Goal: Transaction & Acquisition: Purchase product/service

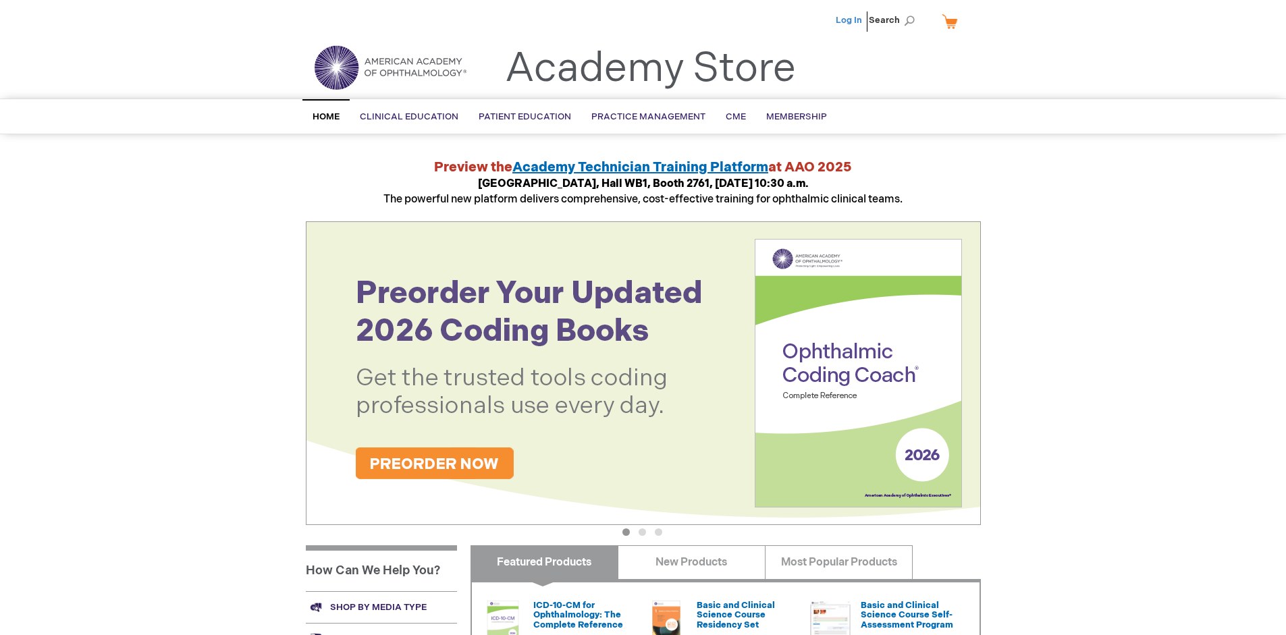
click at [850, 20] on link "Log In" at bounding box center [849, 20] width 26 height 11
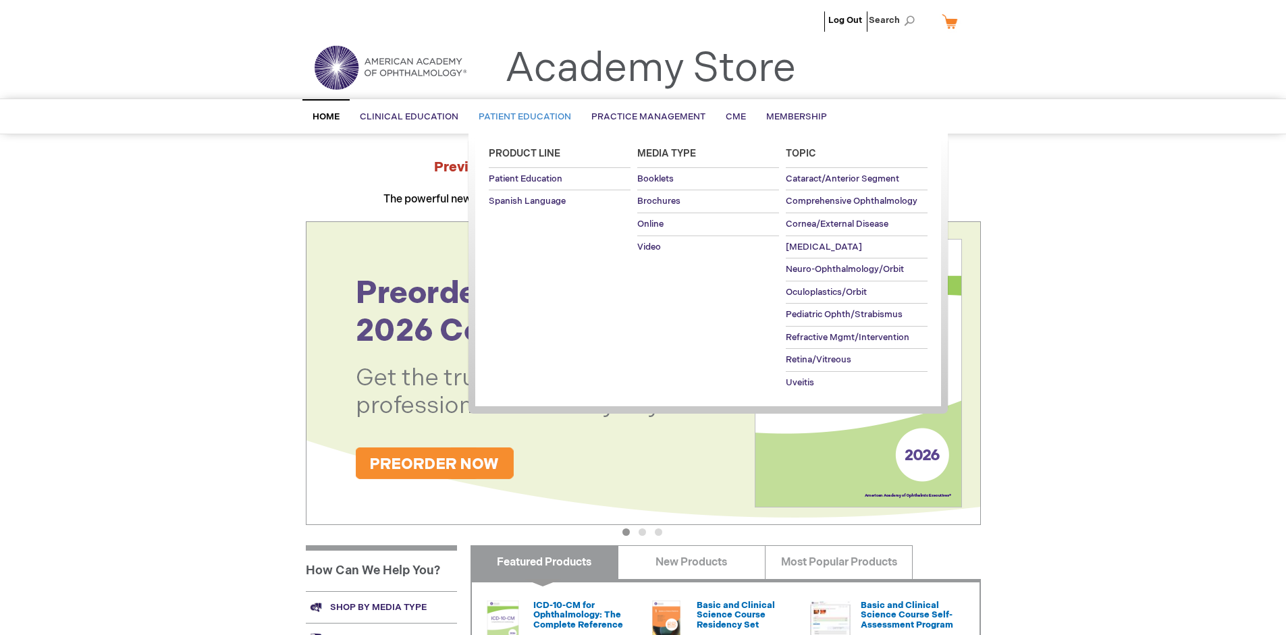
click at [521, 117] on span "Patient Education" at bounding box center [525, 116] width 92 height 11
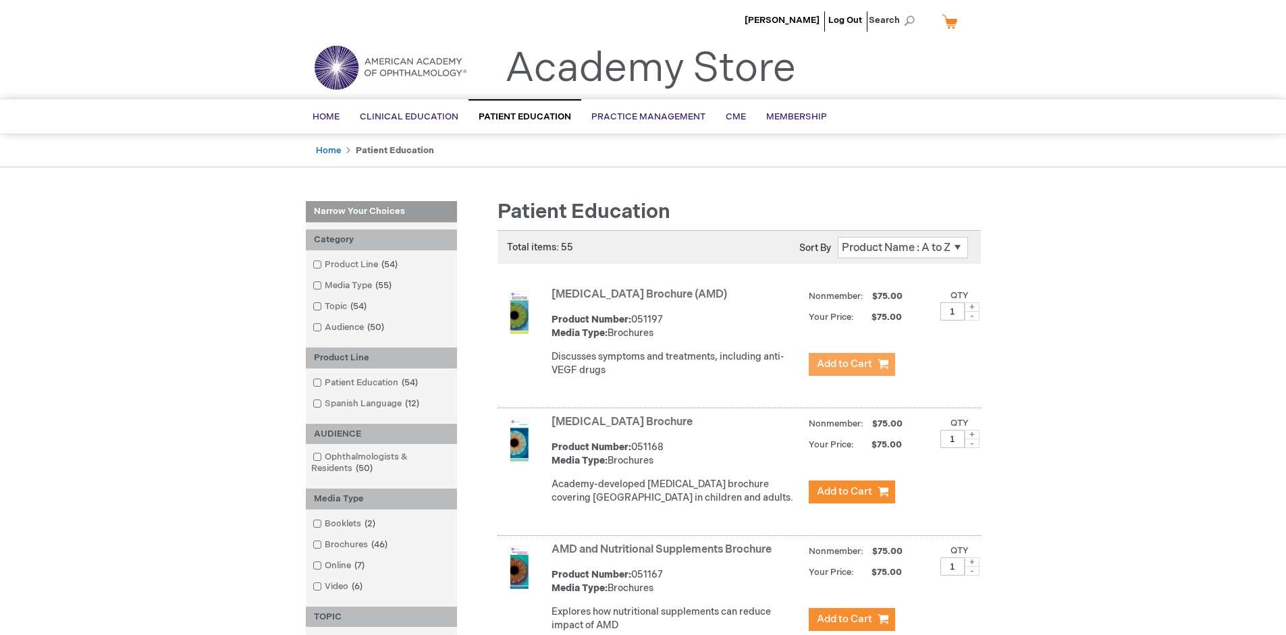
click at [851, 365] on span "Add to Cart" at bounding box center [844, 364] width 55 height 13
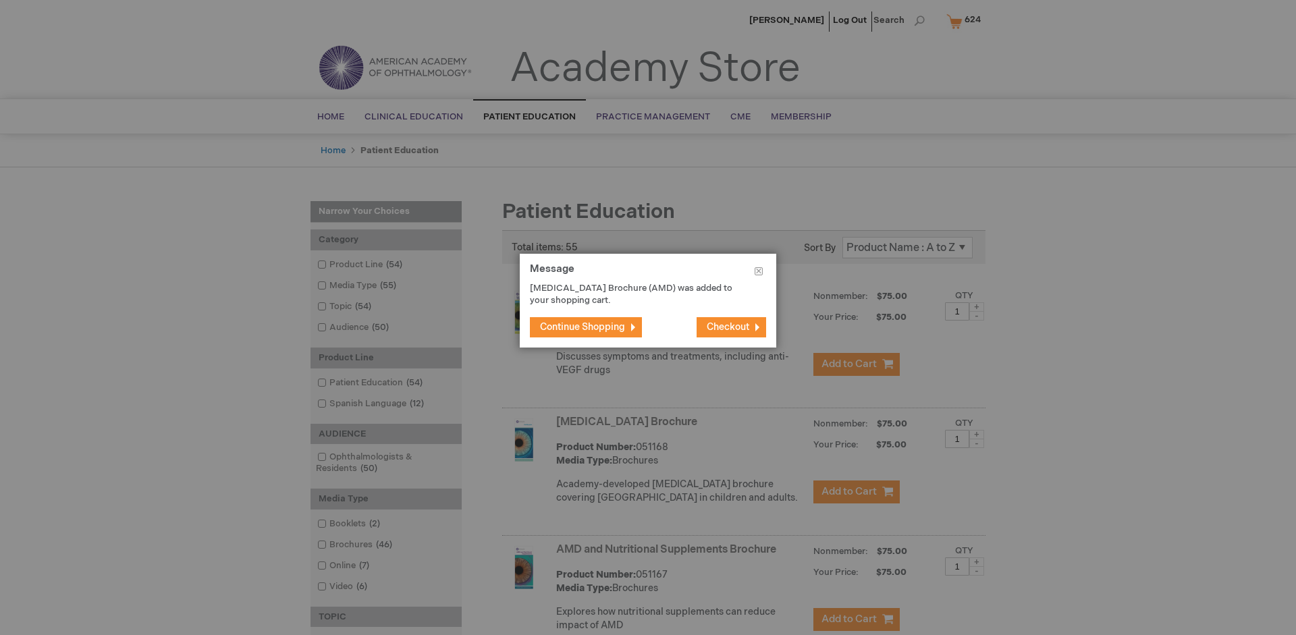
click at [583, 327] on span "Continue Shopping" at bounding box center [582, 326] width 85 height 11
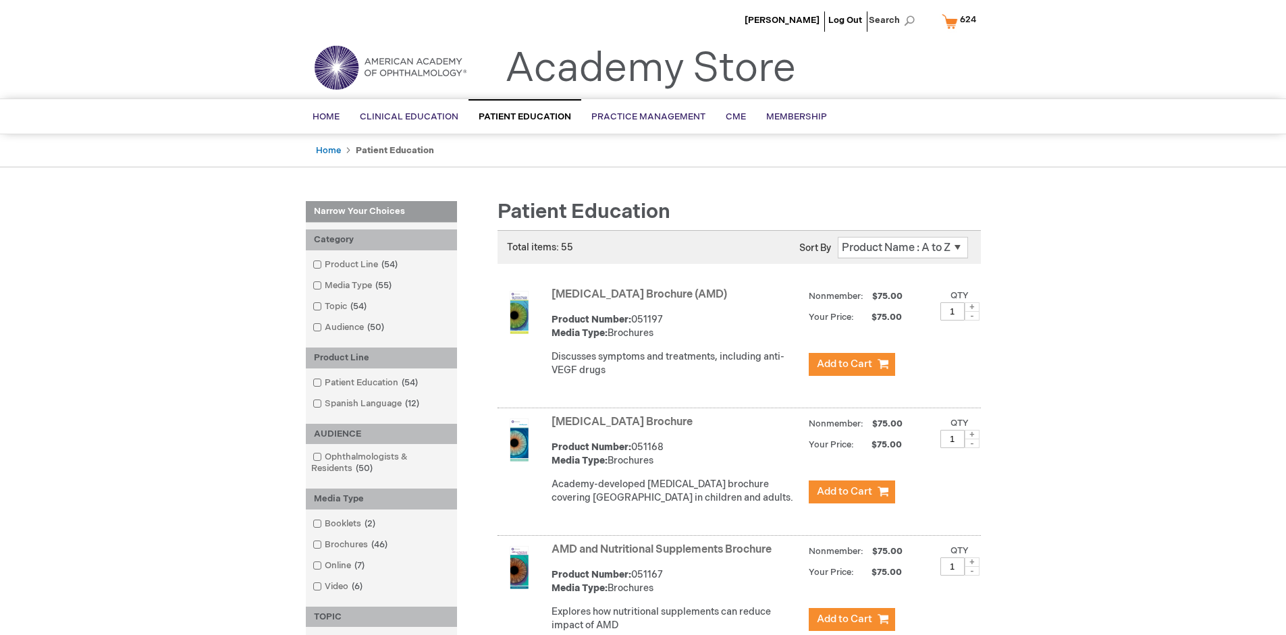
click at [664, 556] on link "AMD and Nutritional Supplements Brochure" at bounding box center [662, 550] width 220 height 13
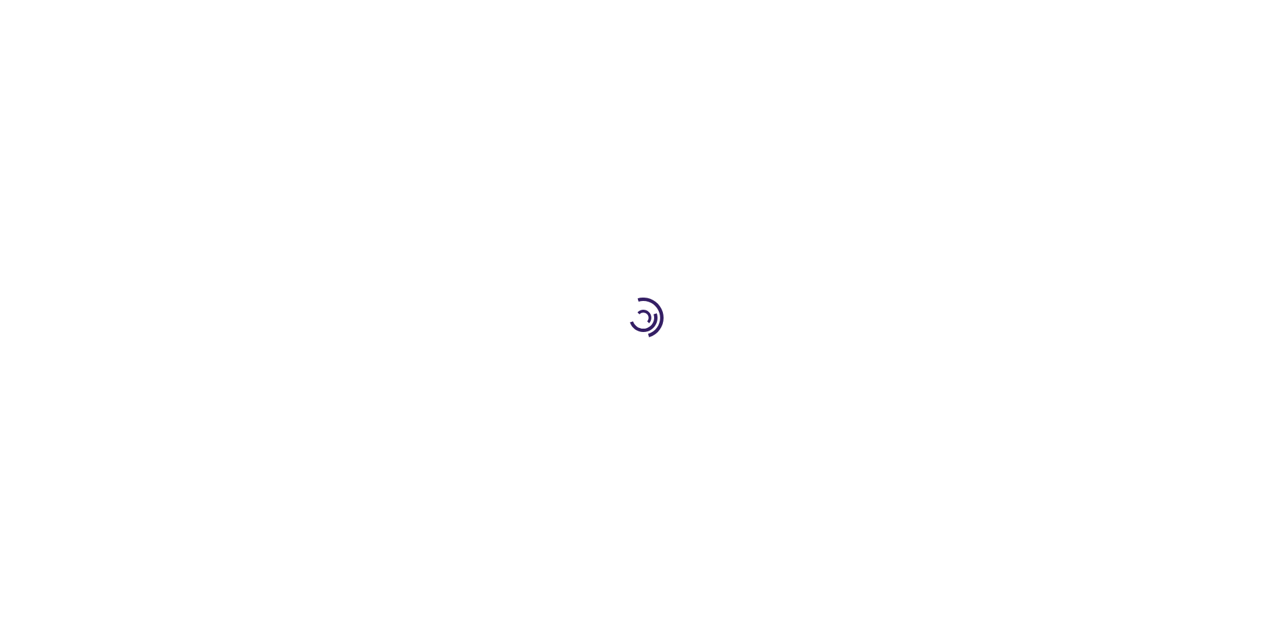
type input "1"
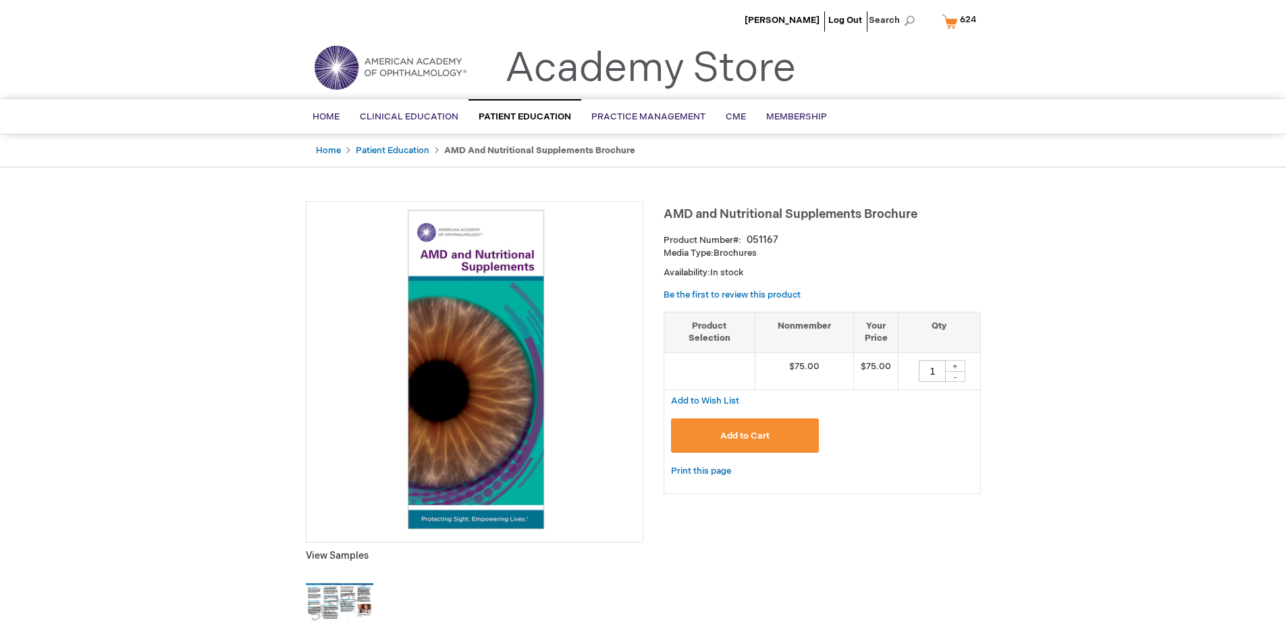
click at [745, 435] on span "Add to Cart" at bounding box center [744, 436] width 49 height 11
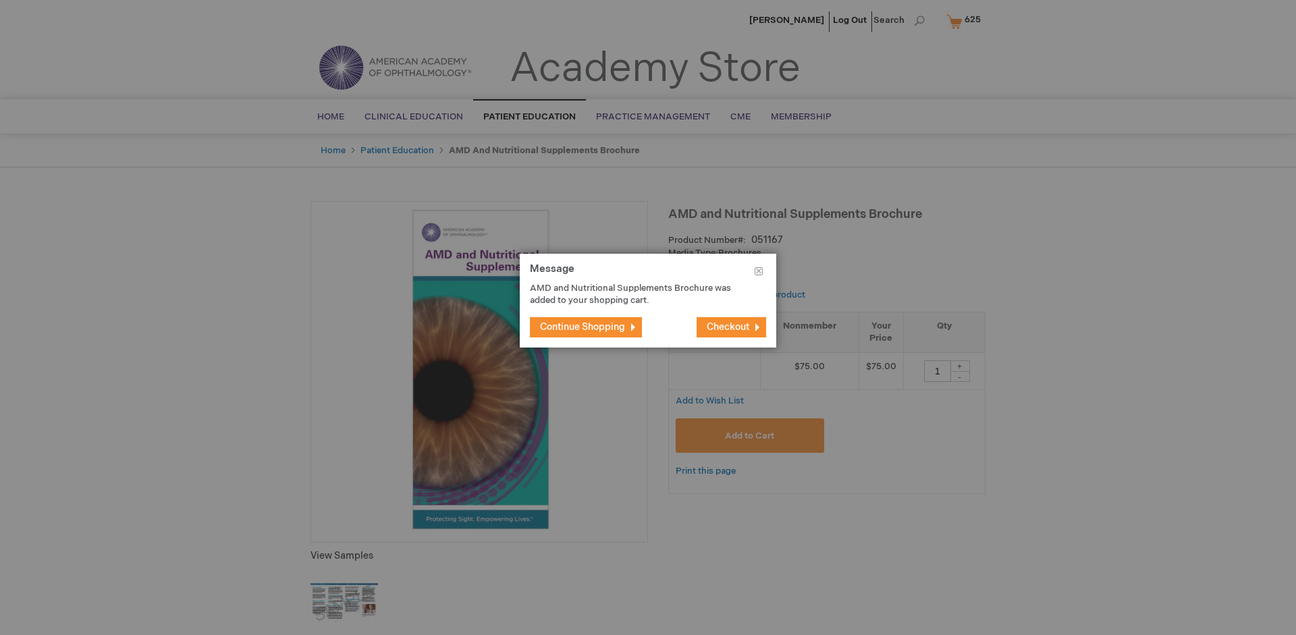
click at [583, 327] on span "Continue Shopping" at bounding box center [582, 326] width 85 height 11
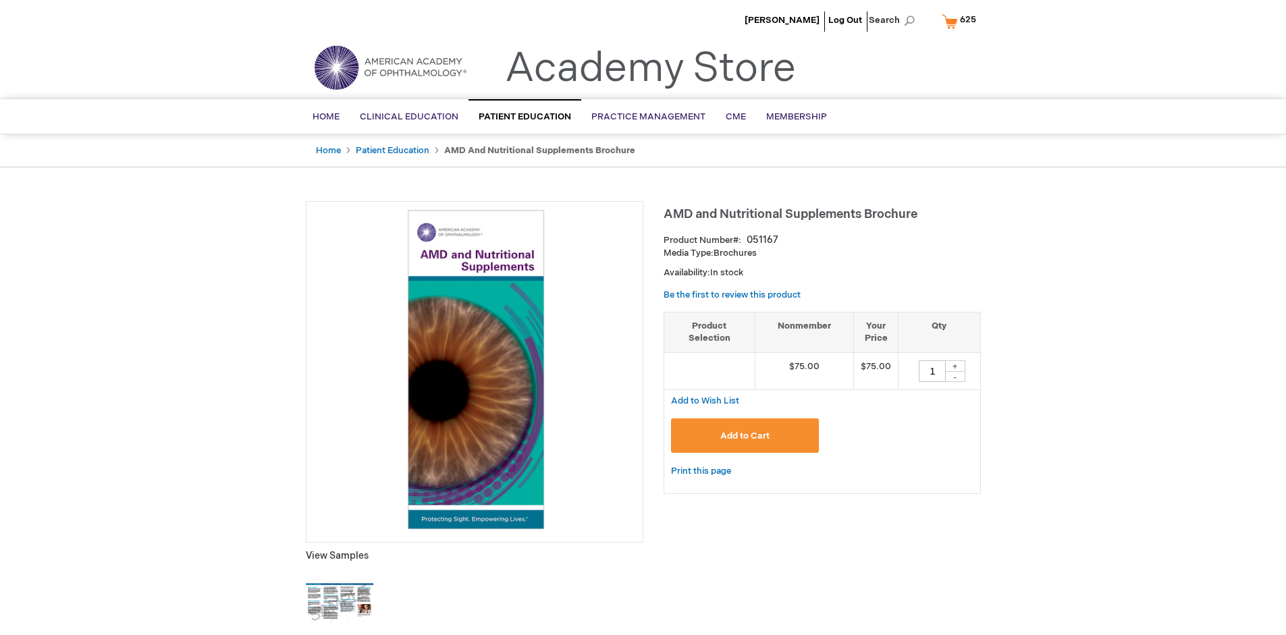
click at [961, 21] on span "625" at bounding box center [968, 19] width 16 height 11
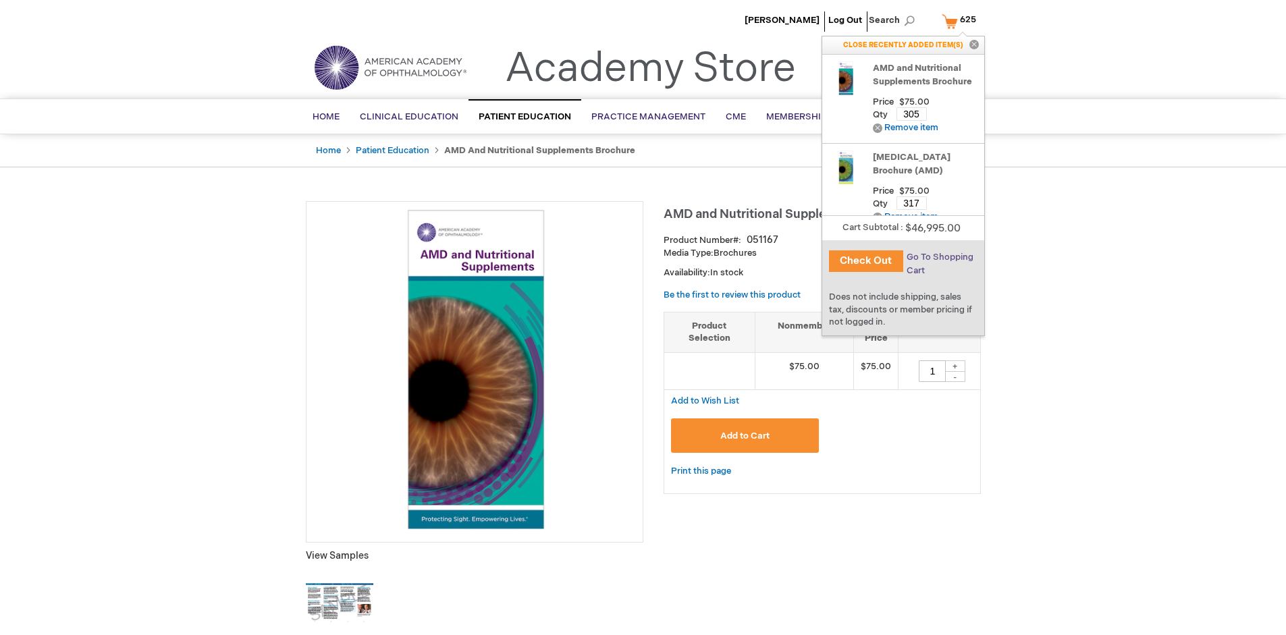
click at [938, 257] on span "Go To Shopping Cart" at bounding box center [940, 264] width 67 height 24
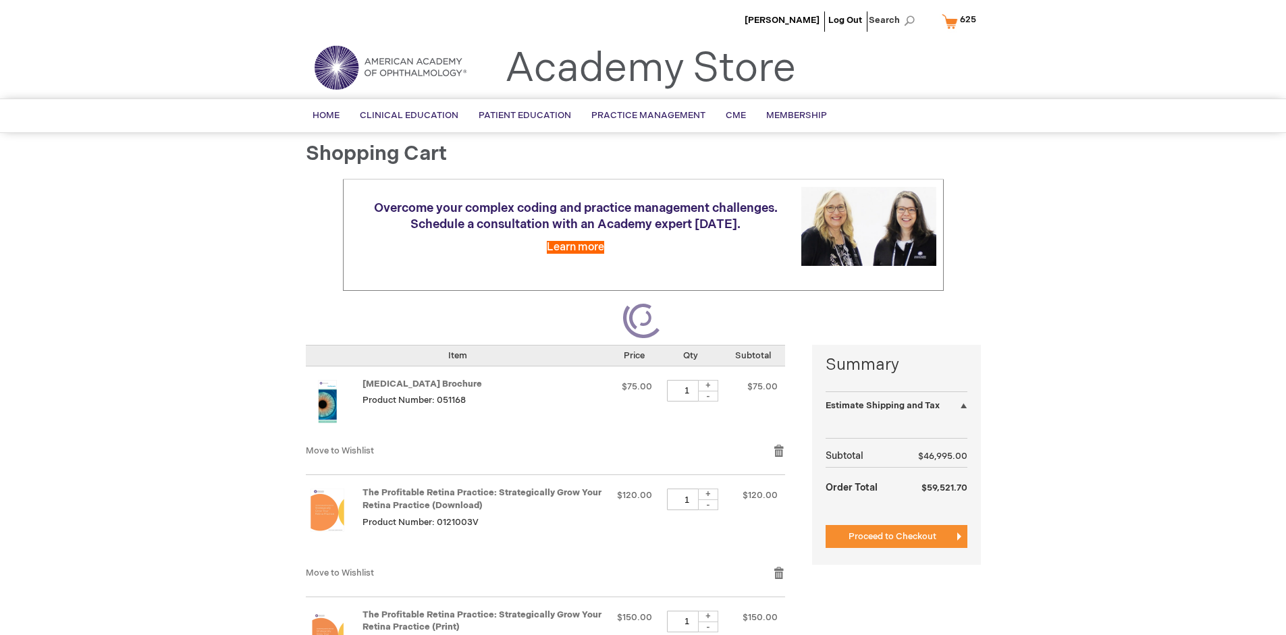
select select "US"
select select "41"
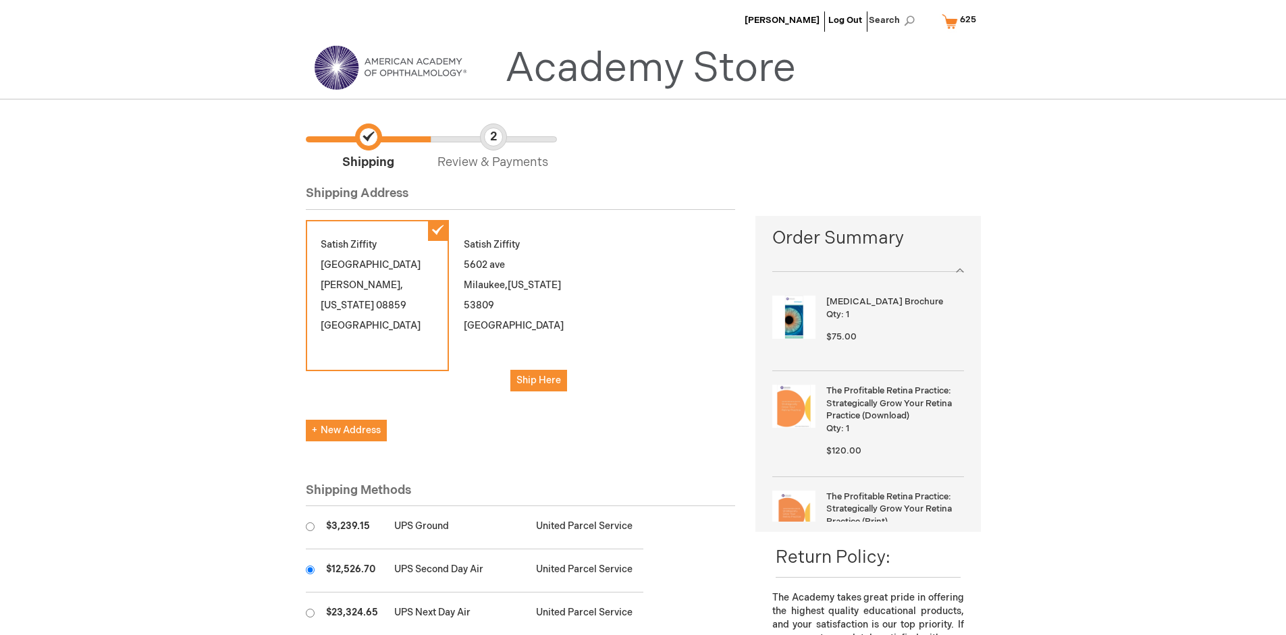
click at [310, 570] on input "radio" at bounding box center [310, 570] width 9 height 9
